Goal: Use online tool/utility: Utilize a website feature to perform a specific function

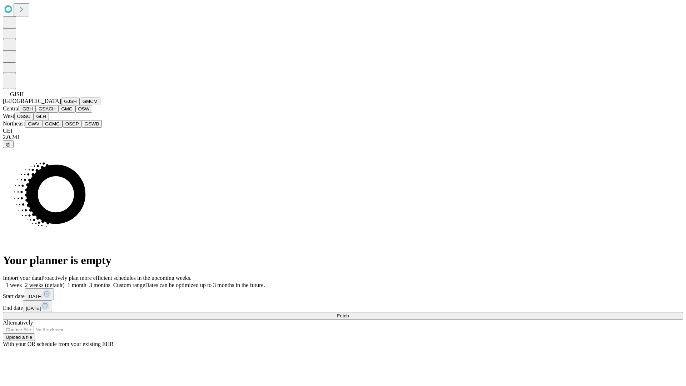
click at [61, 105] on button "GJSH" at bounding box center [70, 100] width 19 height 7
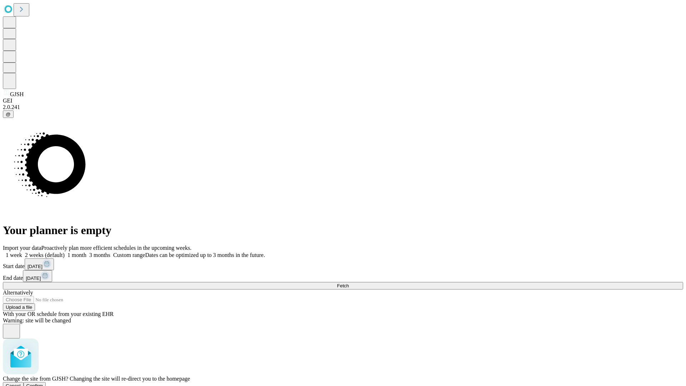
click at [43, 383] on span "Confirm" at bounding box center [34, 385] width 17 height 5
click at [22, 252] on label "1 week" at bounding box center [12, 255] width 19 height 6
click at [348, 283] on span "Fetch" at bounding box center [343, 285] width 12 height 5
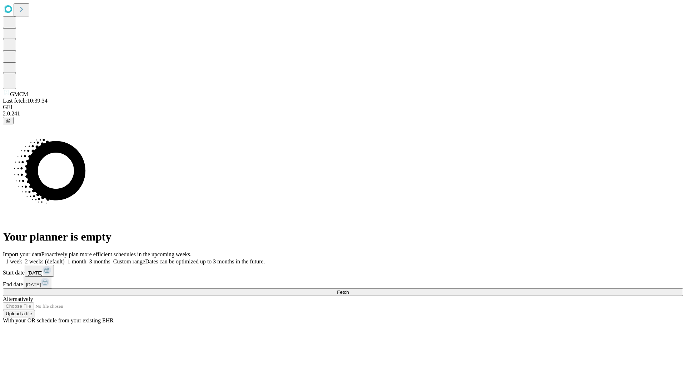
click at [22, 258] on label "1 week" at bounding box center [12, 261] width 19 height 6
click at [348, 289] on span "Fetch" at bounding box center [343, 291] width 12 height 5
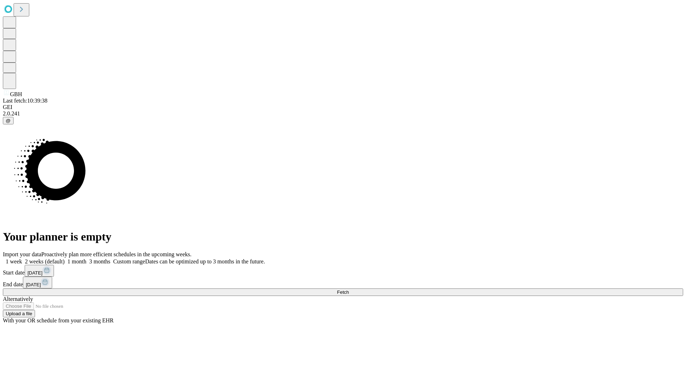
click at [22, 258] on label "1 week" at bounding box center [12, 261] width 19 height 6
click at [348, 289] on span "Fetch" at bounding box center [343, 291] width 12 height 5
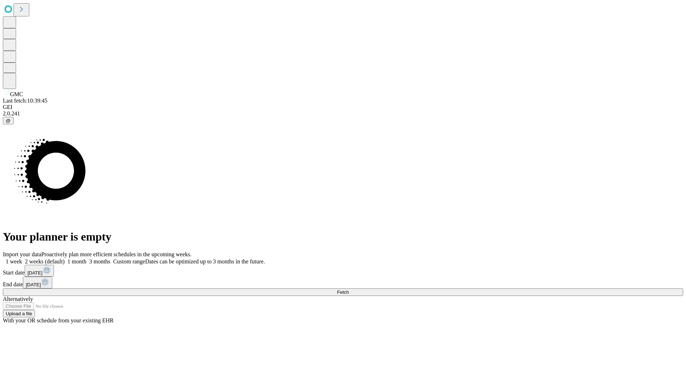
click at [348, 289] on span "Fetch" at bounding box center [343, 291] width 12 height 5
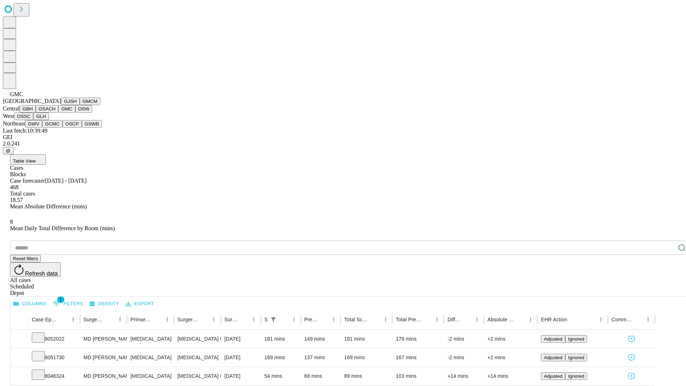
click at [75, 112] on button "OSW" at bounding box center [83, 108] width 17 height 7
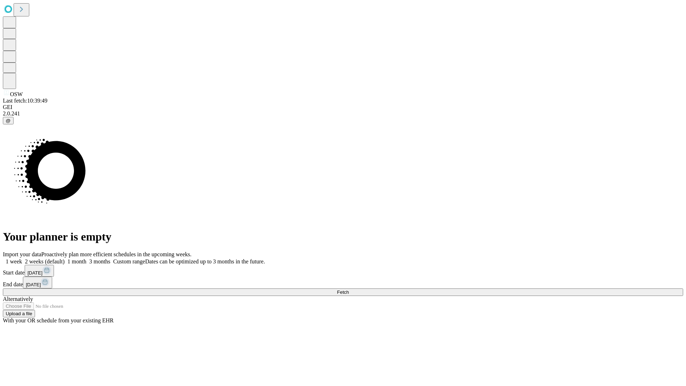
click at [22, 258] on label "1 week" at bounding box center [12, 261] width 19 height 6
click at [348, 289] on span "Fetch" at bounding box center [343, 291] width 12 height 5
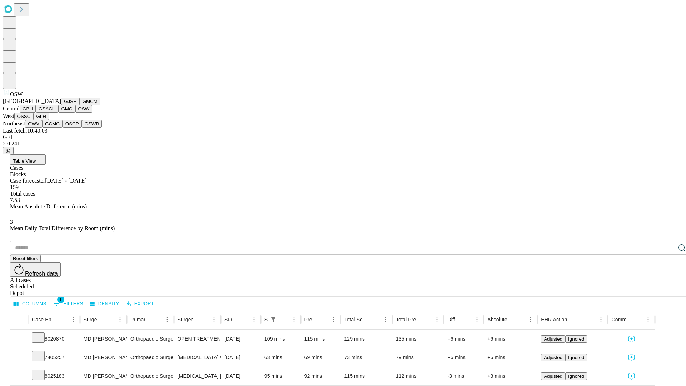
click at [34, 120] on button "OSSC" at bounding box center [23, 115] width 19 height 7
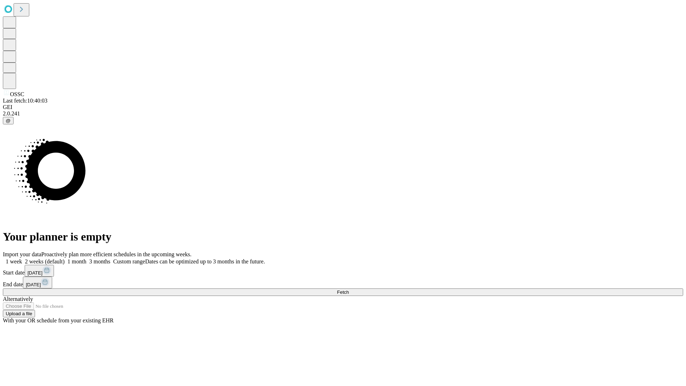
click at [22, 258] on label "1 week" at bounding box center [12, 261] width 19 height 6
click at [348, 289] on span "Fetch" at bounding box center [343, 291] width 12 height 5
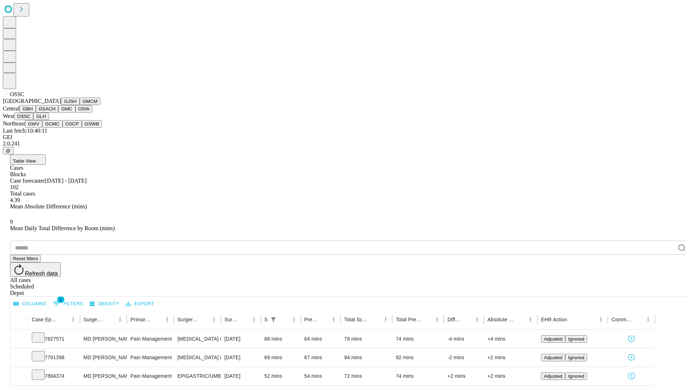
click at [49, 120] on button "GLH" at bounding box center [40, 115] width 15 height 7
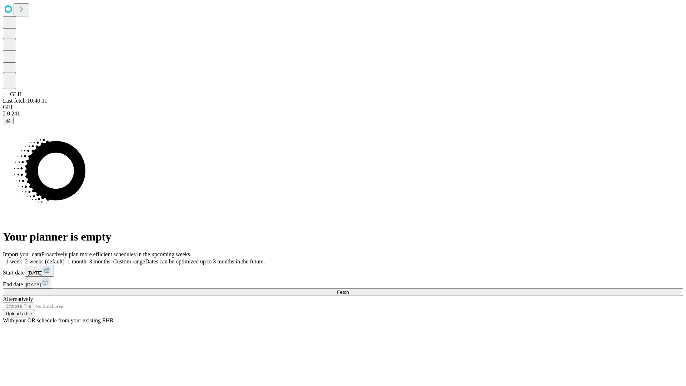
click at [22, 258] on label "1 week" at bounding box center [12, 261] width 19 height 6
click at [348, 289] on span "Fetch" at bounding box center [343, 291] width 12 height 5
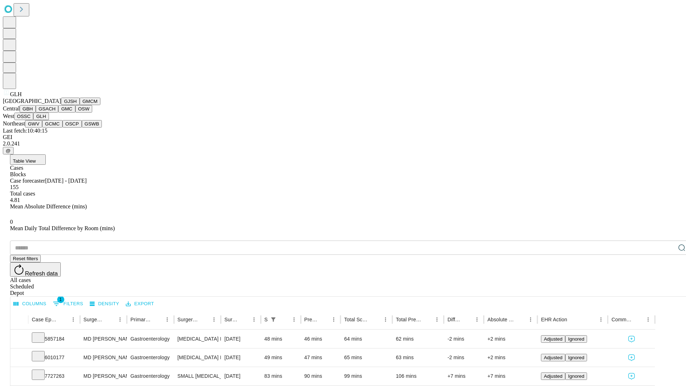
click at [42, 127] on button "GWV" at bounding box center [33, 123] width 17 height 7
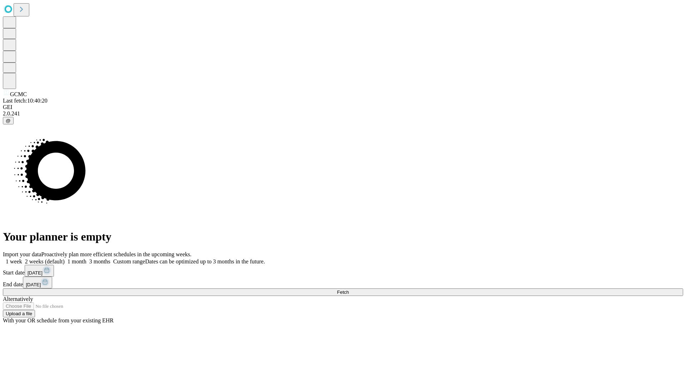
click at [22, 258] on label "1 week" at bounding box center [12, 261] width 19 height 6
click at [348, 289] on span "Fetch" at bounding box center [343, 291] width 12 height 5
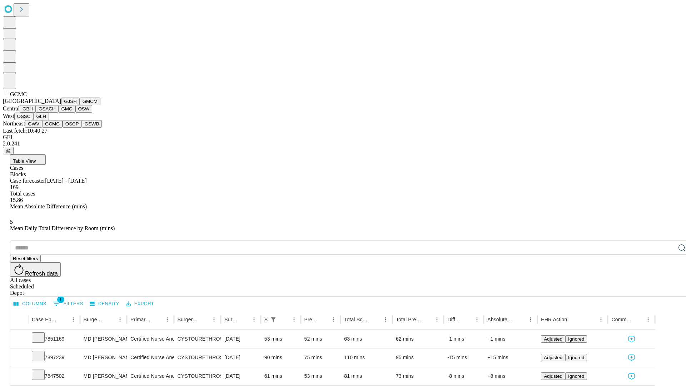
click at [62, 127] on button "OSCP" at bounding box center [71, 123] width 19 height 7
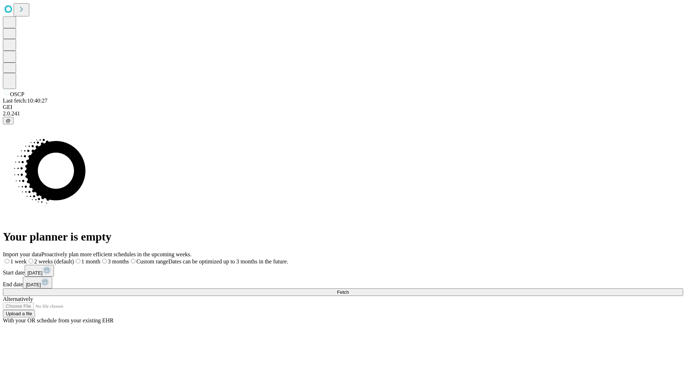
click at [27, 258] on label "1 week" at bounding box center [15, 261] width 24 height 6
click at [348, 289] on span "Fetch" at bounding box center [343, 291] width 12 height 5
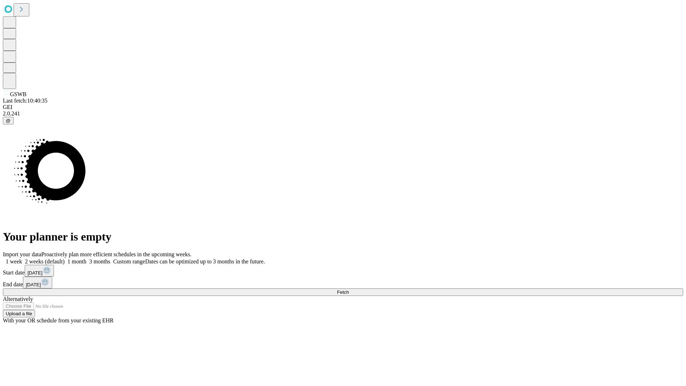
click at [22, 258] on label "1 week" at bounding box center [12, 261] width 19 height 6
click at [348, 289] on span "Fetch" at bounding box center [343, 291] width 12 height 5
